Goal: Book appointment/travel/reservation

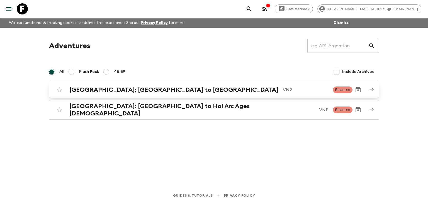
click at [97, 91] on h2 "[GEOGRAPHIC_DATA]: [GEOGRAPHIC_DATA] to [GEOGRAPHIC_DATA]" at bounding box center [173, 89] width 209 height 7
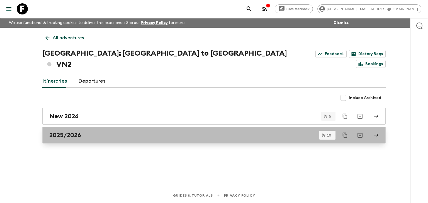
click at [105, 132] on div "2025/2026" at bounding box center [208, 135] width 319 height 7
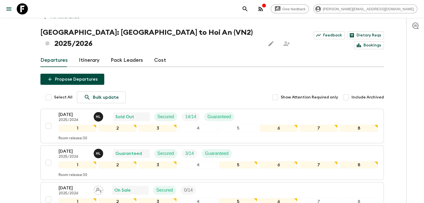
scroll to position [22, 0]
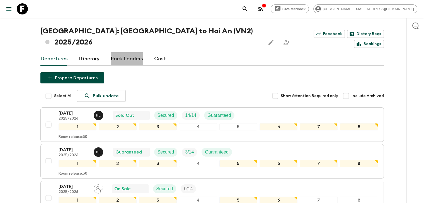
click at [126, 52] on link "Pack Leaders" at bounding box center [127, 58] width 32 height 13
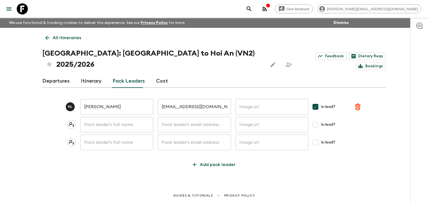
click at [58, 75] on link "Departures" at bounding box center [55, 81] width 27 height 13
